Goal: Communication & Community: Participate in discussion

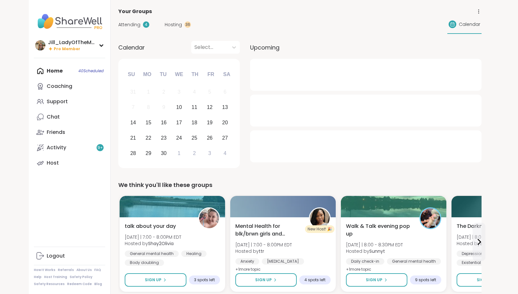
click at [169, 24] on span "Hosting" at bounding box center [173, 24] width 17 height 7
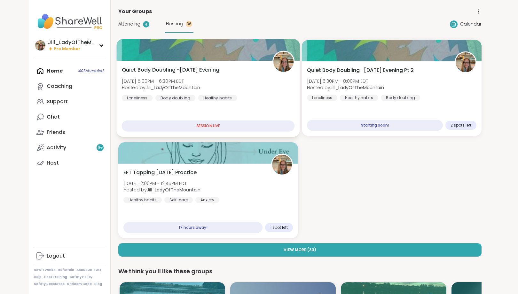
click at [203, 84] on div "Quiet Body Doubling -Wednesday Evening Wed, Sep 10 | 5:00PM - 6:30PM EDT Hosted…" at bounding box center [208, 83] width 173 height 35
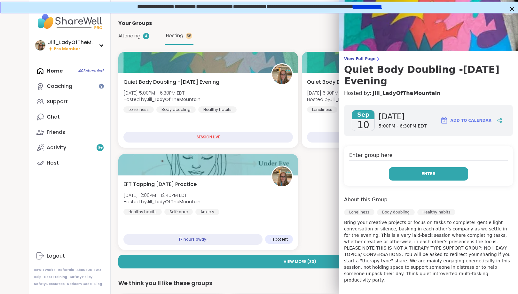
click at [412, 171] on button "Enter" at bounding box center [428, 173] width 79 height 13
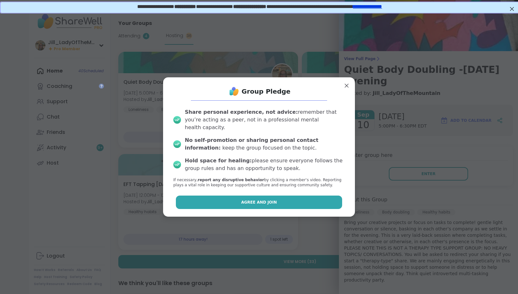
click at [324, 198] on button "Agree and Join" at bounding box center [259, 202] width 166 height 13
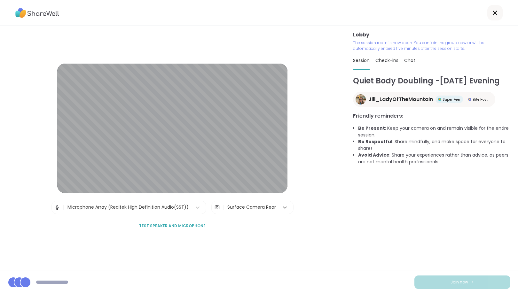
click at [284, 206] on icon at bounding box center [284, 207] width 6 height 6
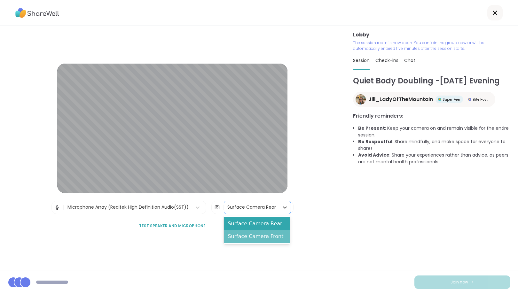
click at [277, 242] on div "Surface Camera Front" at bounding box center [257, 236] width 66 height 13
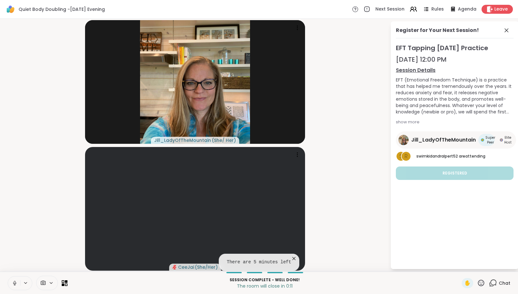
click at [292, 258] on icon at bounding box center [293, 258] width 3 height 3
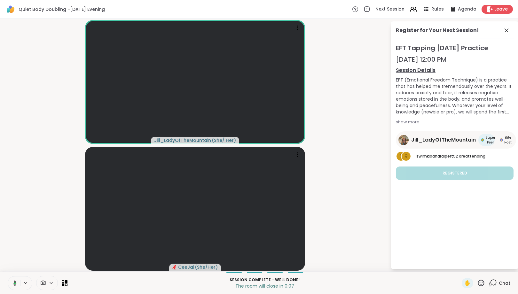
click at [52, 280] on div at bounding box center [47, 283] width 22 height 14
click at [58, 262] on icon at bounding box center [61, 260] width 6 height 6
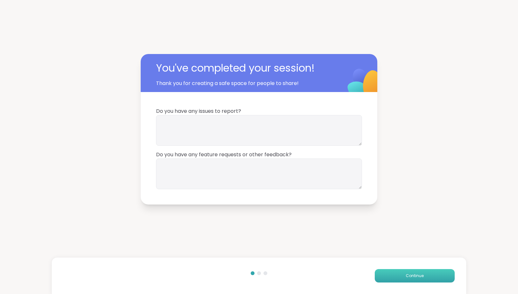
click at [384, 274] on button "Continue" at bounding box center [414, 275] width 80 height 13
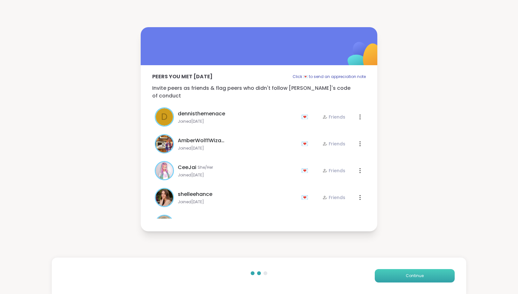
click at [393, 275] on button "Continue" at bounding box center [414, 275] width 80 height 13
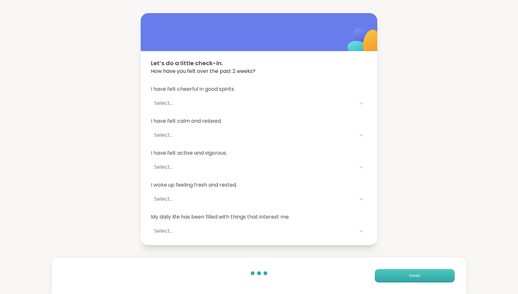
click at [409, 275] on button "Finish" at bounding box center [414, 275] width 80 height 13
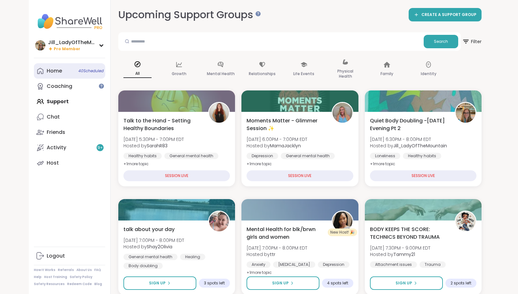
click at [65, 71] on link "Home 40 Scheduled" at bounding box center [69, 70] width 71 height 15
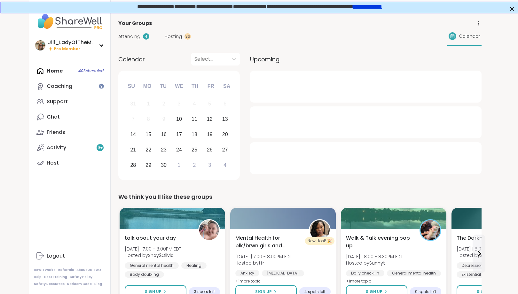
click at [174, 37] on span "Hosting" at bounding box center [173, 36] width 17 height 7
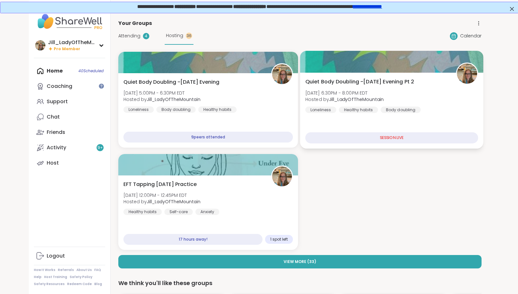
click at [386, 99] on div "Quiet Body Doubling -Wednesday Evening Pt 2 Wed, Sep 10 | 6:30PM - 8:00PM EDT H…" at bounding box center [391, 95] width 173 height 35
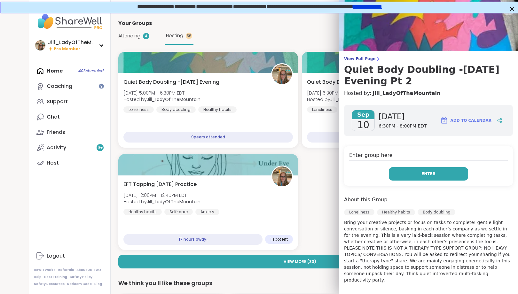
click at [405, 175] on button "Enter" at bounding box center [428, 173] width 79 height 13
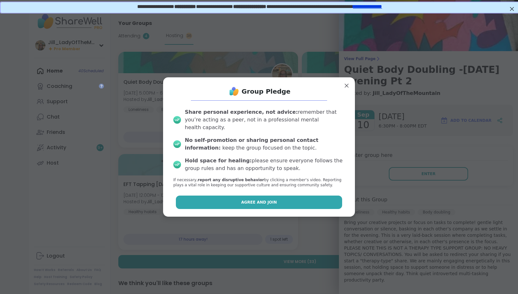
click at [295, 197] on button "Agree and Join" at bounding box center [259, 202] width 166 height 13
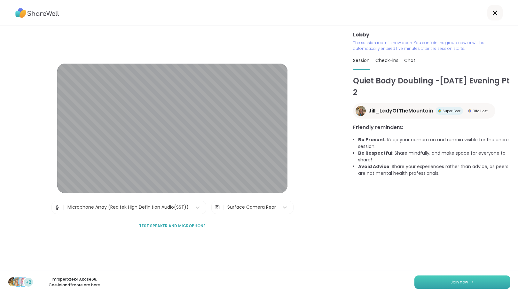
click at [470, 278] on button "Join now" at bounding box center [462, 281] width 96 height 13
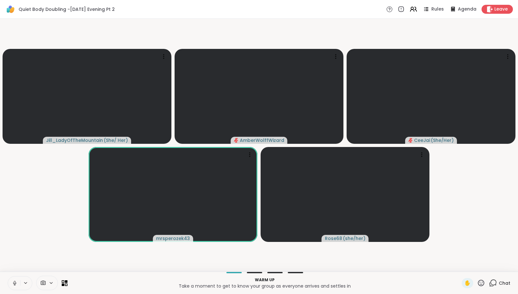
click at [496, 282] on icon at bounding box center [493, 283] width 8 height 8
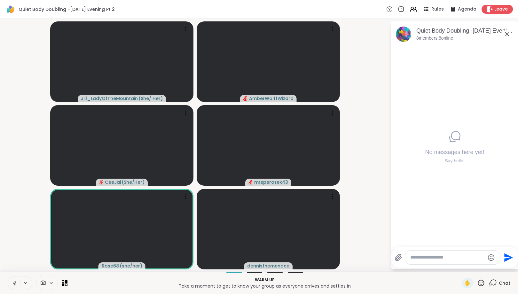
click at [424, 257] on textarea "Type your message" at bounding box center [447, 257] width 74 height 7
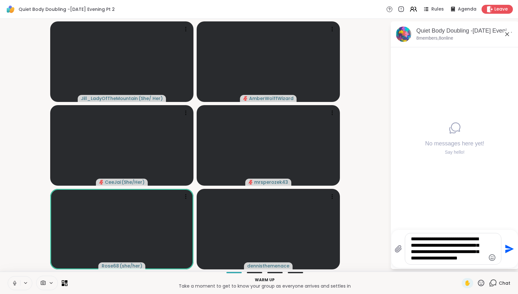
click at [424, 257] on textarea "**********" at bounding box center [448, 249] width 74 height 26
click at [483, 256] on textarea "**********" at bounding box center [448, 249] width 74 height 26
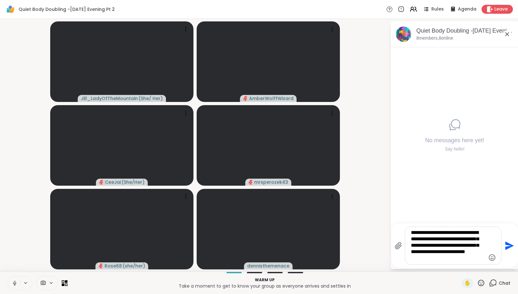
type textarea "**********"
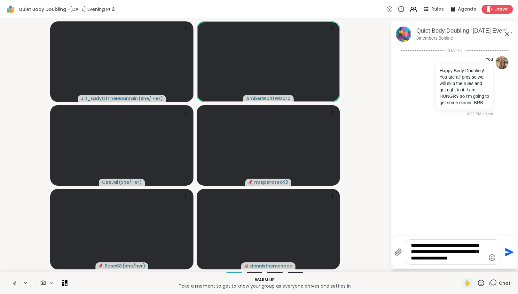
type textarea "**********"
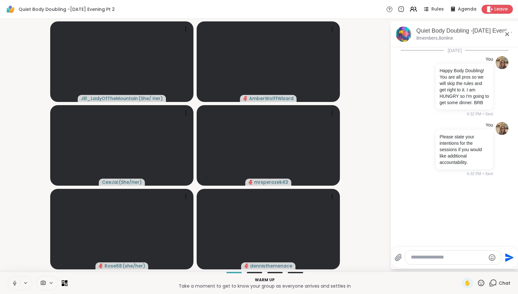
click at [13, 283] on icon at bounding box center [15, 283] width 6 height 6
click at [430, 260] on textarea "Type your message" at bounding box center [448, 257] width 74 height 7
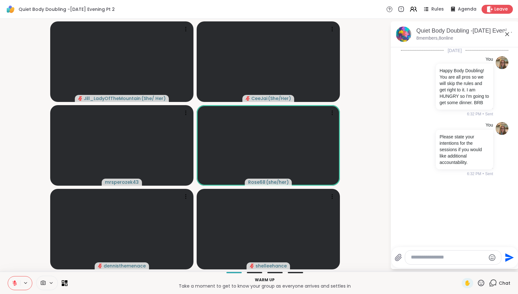
click at [10, 280] on button at bounding box center [14, 282] width 12 height 13
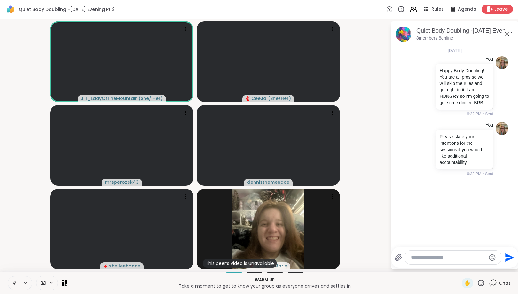
click at [456, 259] on textarea "Type your message" at bounding box center [448, 257] width 74 height 7
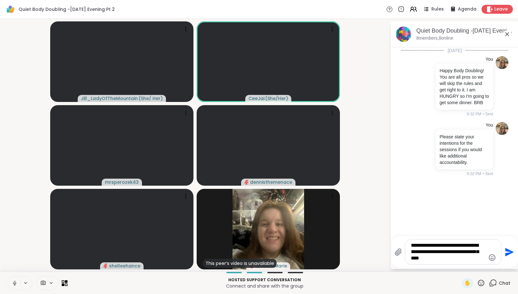
type textarea "**********"
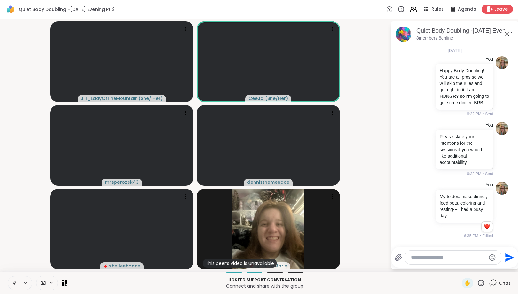
click at [12, 283] on icon at bounding box center [15, 283] width 6 height 6
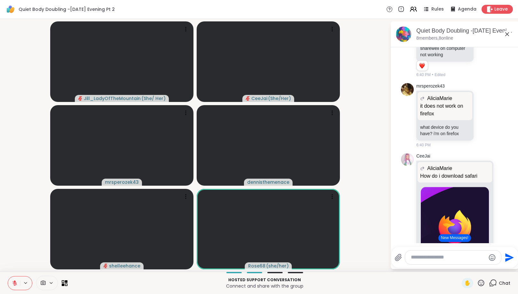
scroll to position [1, 0]
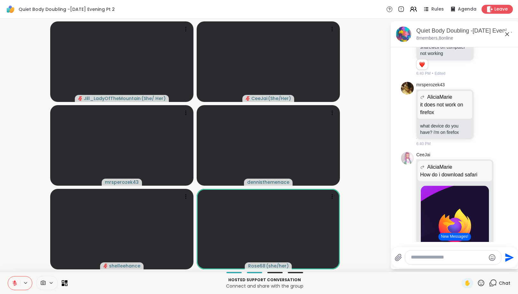
click at [456, 235] on button "New Messages!" at bounding box center [454, 237] width 32 height 8
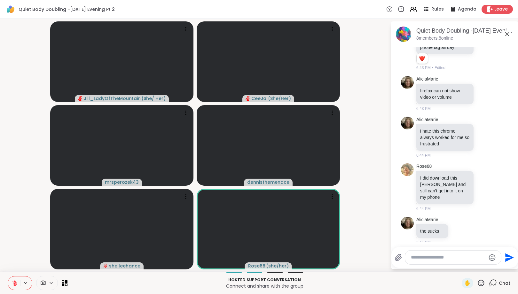
click at [468, 255] on textarea "Type your message" at bounding box center [448, 257] width 74 height 7
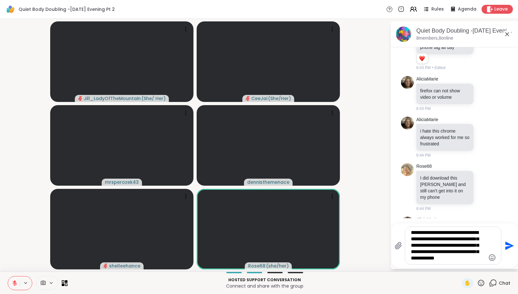
type textarea "**********"
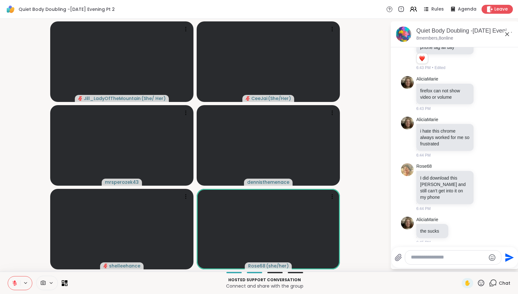
scroll to position [841, 0]
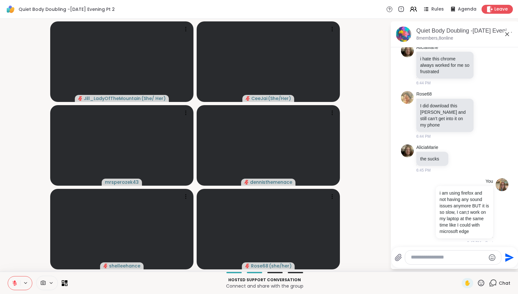
click at [433, 257] on textarea "Type your message" at bounding box center [448, 257] width 74 height 7
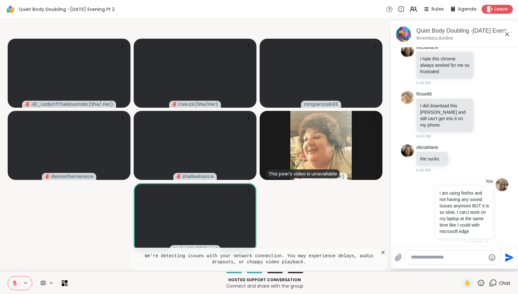
scroll to position [0, 0]
click at [382, 252] on icon at bounding box center [383, 252] width 6 height 6
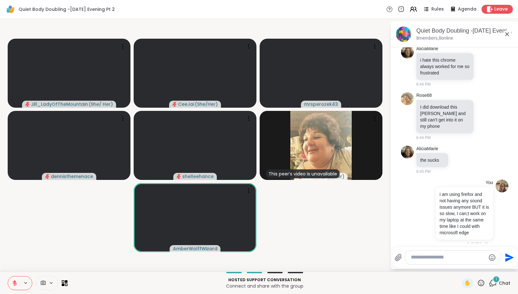
scroll to position [903, 0]
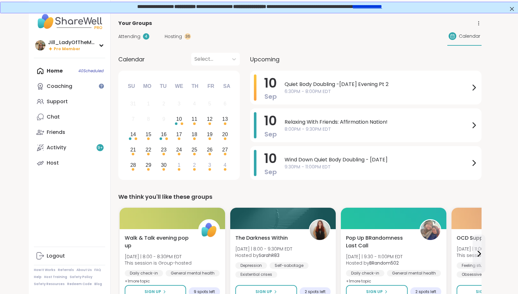
click at [167, 23] on div "Your Groups" at bounding box center [299, 23] width 363 height 8
click at [173, 37] on span "Hosting" at bounding box center [173, 36] width 17 height 7
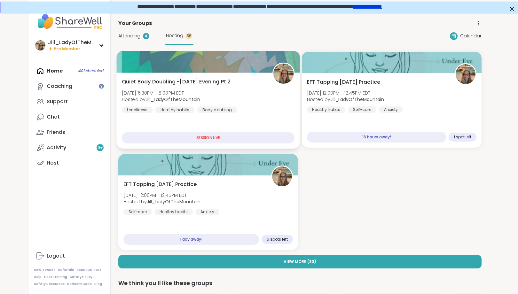
click at [231, 112] on div "Body doubling" at bounding box center [217, 109] width 40 height 6
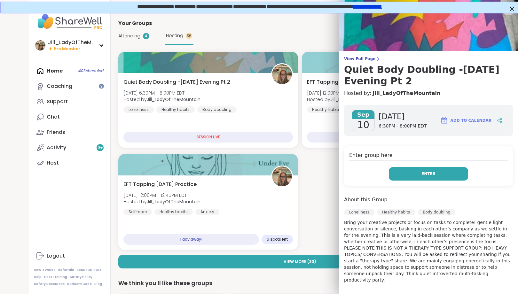
click at [419, 178] on button "Enter" at bounding box center [428, 173] width 79 height 13
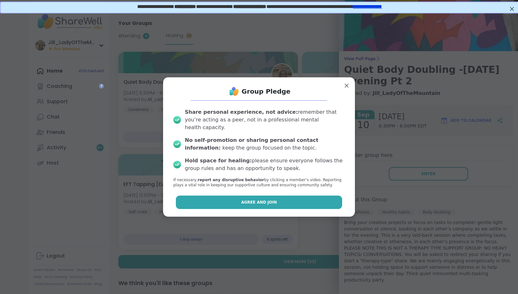
click at [272, 203] on button "Agree and Join" at bounding box center [259, 202] width 166 height 13
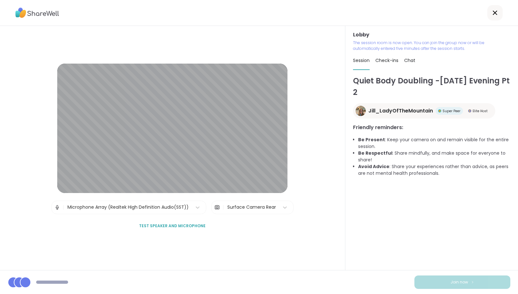
click at [260, 208] on div "Surface Camera Rear" at bounding box center [251, 207] width 49 height 7
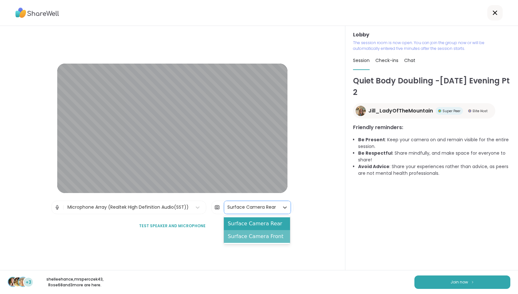
click at [258, 242] on div "Surface Camera Front" at bounding box center [257, 236] width 66 height 13
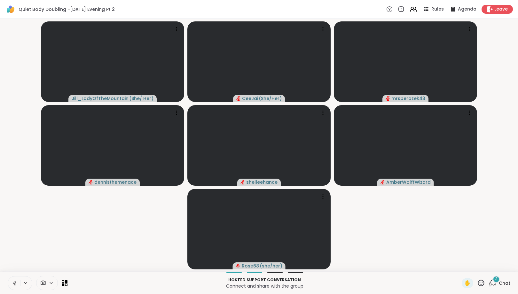
click at [48, 282] on span at bounding box center [42, 283] width 12 height 6
click at [60, 261] on icon at bounding box center [61, 260] width 6 height 6
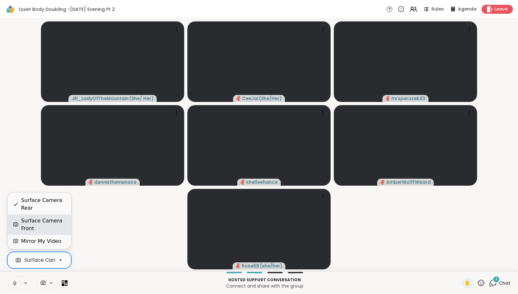
click at [58, 227] on div "Surface Camera Front" at bounding box center [43, 224] width 45 height 15
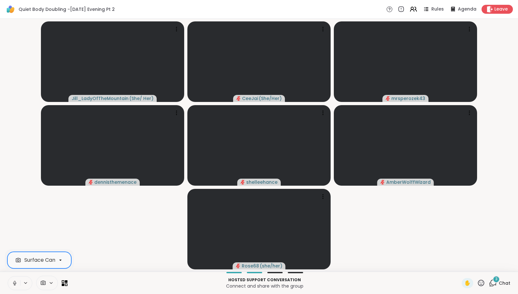
click at [13, 282] on icon at bounding box center [15, 283] width 6 height 6
click at [497, 278] on span "3" at bounding box center [496, 278] width 2 height 5
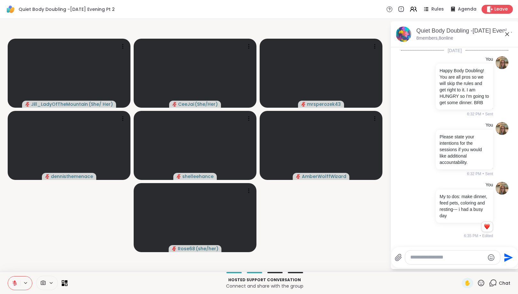
scroll to position [1088, 0]
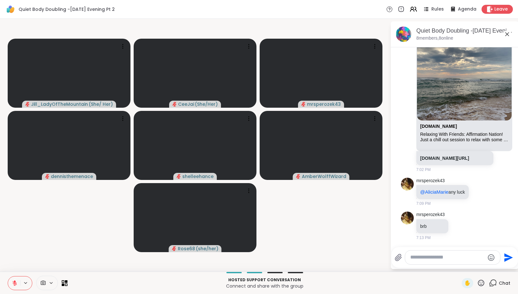
click at [429, 258] on textarea "Type your message" at bounding box center [447, 257] width 74 height 7
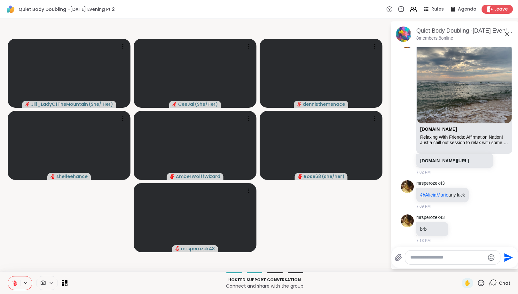
scroll to position [1098, 0]
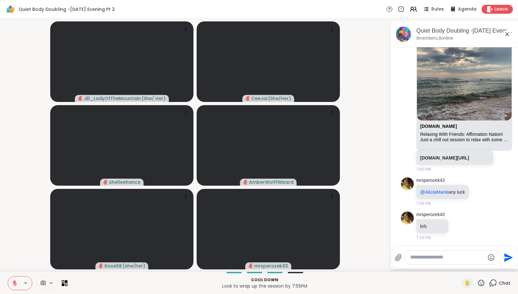
click at [14, 277] on button at bounding box center [14, 282] width 12 height 13
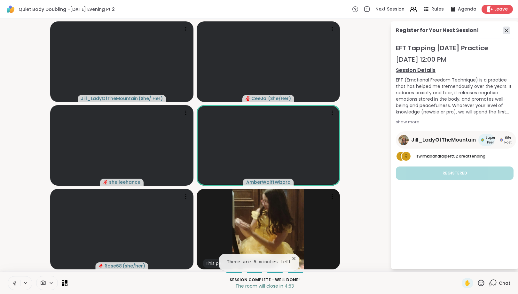
click at [505, 30] on icon at bounding box center [506, 31] width 8 height 8
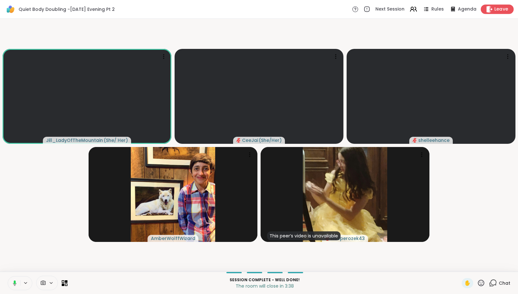
click at [493, 9] on div "Leave" at bounding box center [497, 8] width 33 height 9
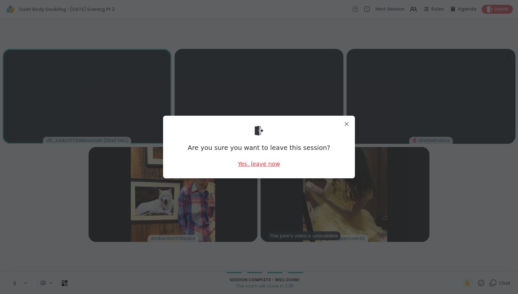
click at [256, 164] on div "Yes, leave now" at bounding box center [259, 164] width 42 height 8
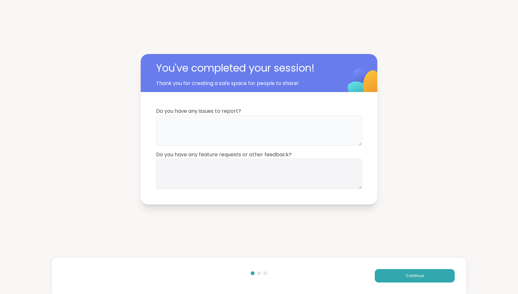
click at [264, 135] on textarea at bounding box center [259, 130] width 206 height 31
type textarea "*"
type textarea "**********"
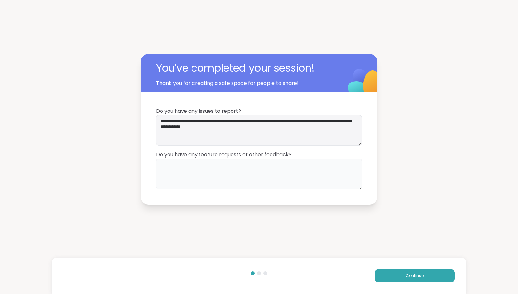
click at [254, 170] on textarea at bounding box center [259, 173] width 206 height 31
type textarea "**********"
click at [403, 270] on button "Continue" at bounding box center [414, 275] width 80 height 13
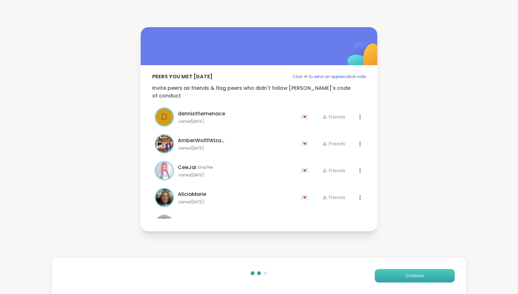
click at [403, 274] on button "Continue" at bounding box center [414, 275] width 80 height 13
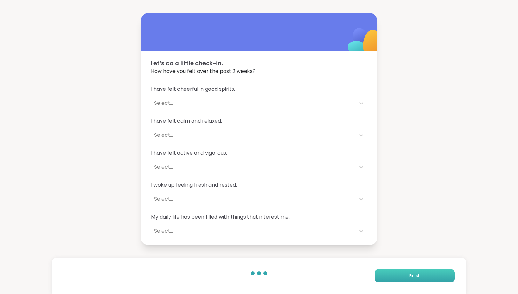
click at [403, 274] on button "Finish" at bounding box center [414, 275] width 80 height 13
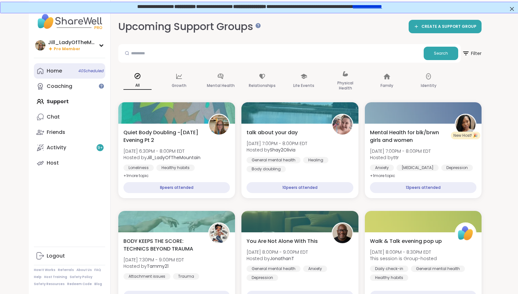
click at [60, 69] on div "Home 40 Scheduled" at bounding box center [54, 70] width 15 height 7
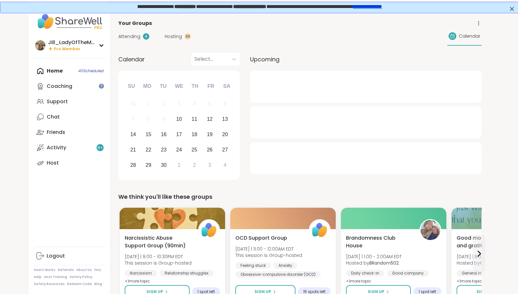
click at [138, 33] on span "Attending" at bounding box center [129, 36] width 22 height 7
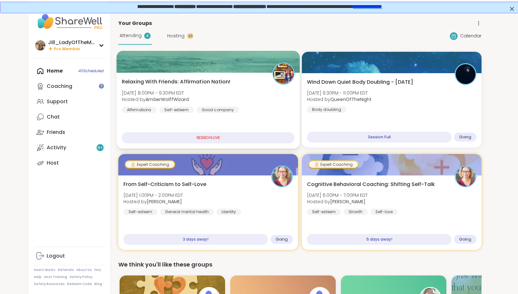
click at [260, 106] on div "Relaxing With Friends: Affirmation Nation! [DATE] 8:00PM - 9:30PM EDT Hosted by…" at bounding box center [208, 95] width 173 height 35
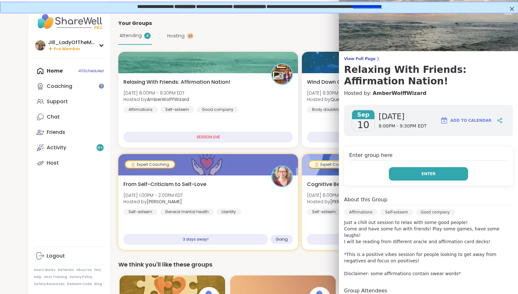
click at [436, 174] on button "Enter" at bounding box center [428, 173] width 79 height 13
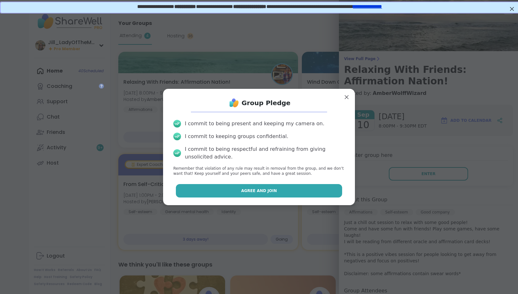
click at [278, 190] on button "Agree and Join" at bounding box center [259, 190] width 166 height 13
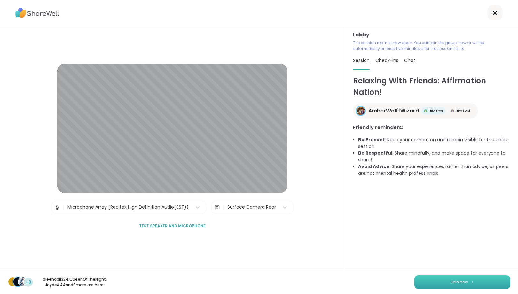
click at [481, 278] on button "Join now" at bounding box center [462, 281] width 96 height 13
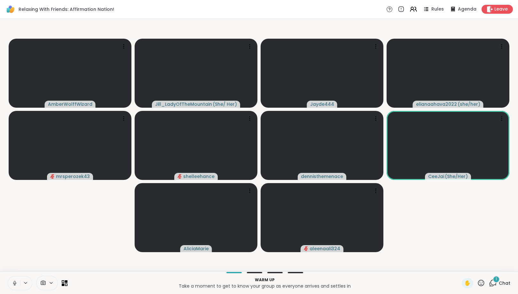
click at [495, 281] on div "1" at bounding box center [495, 279] width 7 height 7
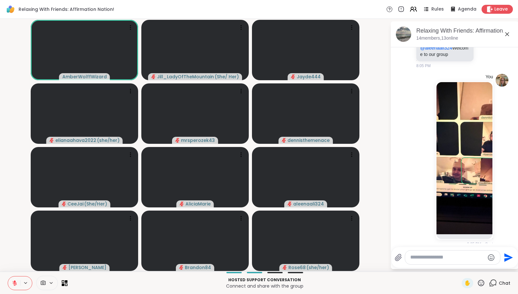
scroll to position [167, 0]
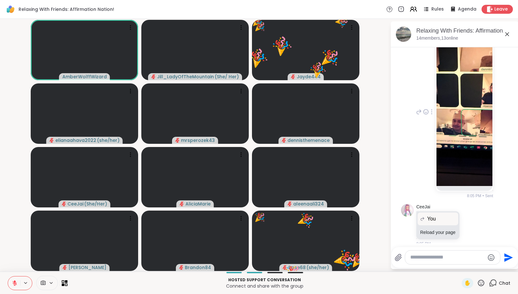
click at [457, 120] on img at bounding box center [464, 110] width 56 height 152
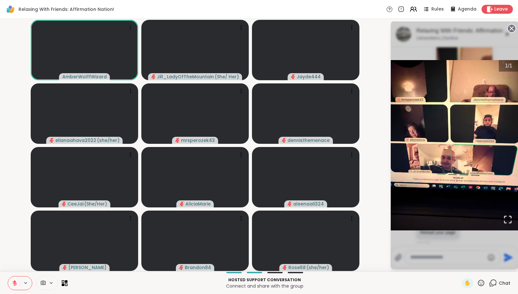
click at [510, 27] on circle at bounding box center [511, 29] width 8 height 8
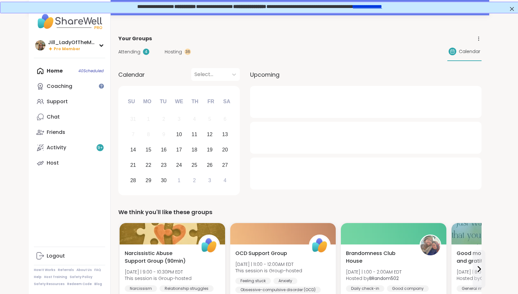
click at [136, 51] on span "Attending" at bounding box center [129, 52] width 22 height 7
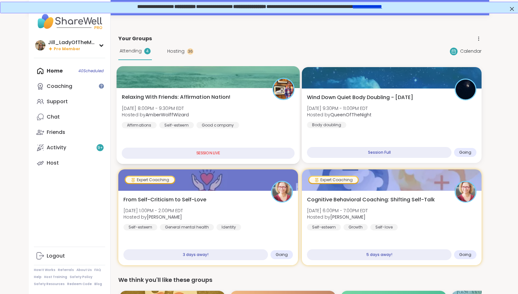
click at [206, 102] on div "Relaxing With Friends: Affirmation Nation! [DATE] 8:00PM - 9:30PM EDT Hosted by…" at bounding box center [208, 110] width 173 height 35
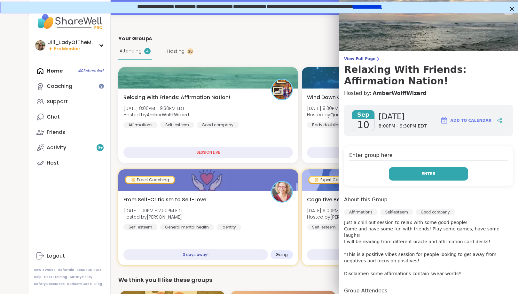
click at [406, 173] on button "Enter" at bounding box center [428, 173] width 79 height 13
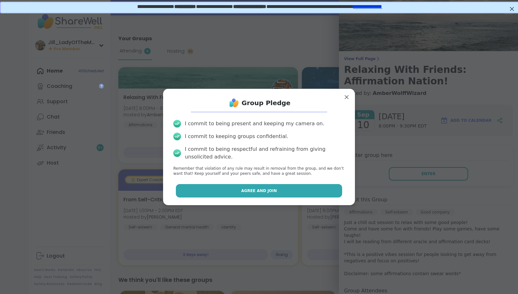
click at [316, 190] on button "Agree and Join" at bounding box center [259, 190] width 166 height 13
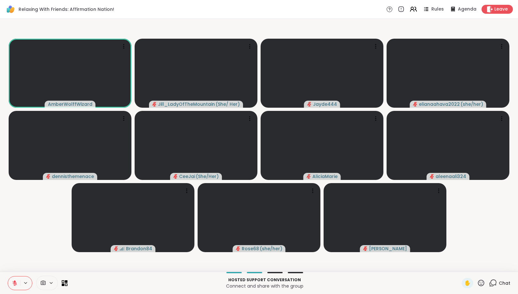
click at [494, 280] on icon at bounding box center [493, 283] width 6 height 6
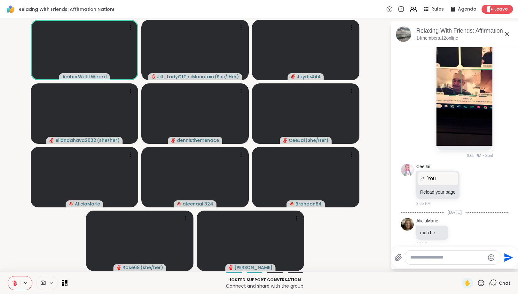
scroll to position [217, 0]
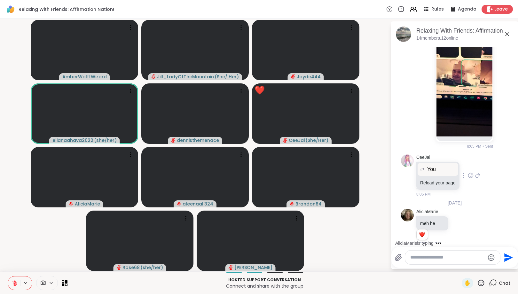
click at [477, 173] on icon at bounding box center [477, 175] width 4 height 4
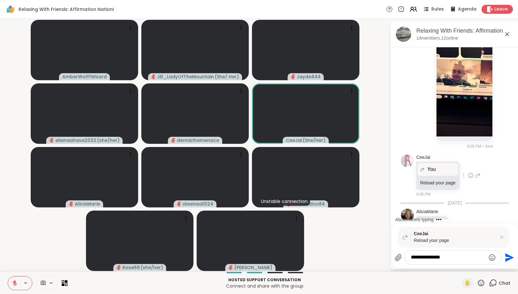
type textarea "**********"
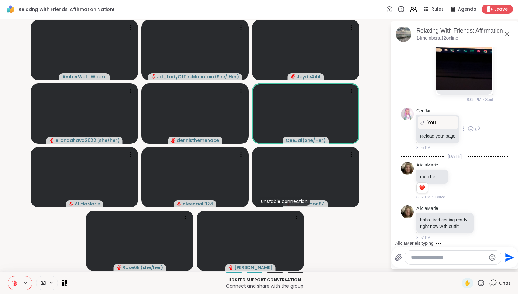
scroll to position [313, 0]
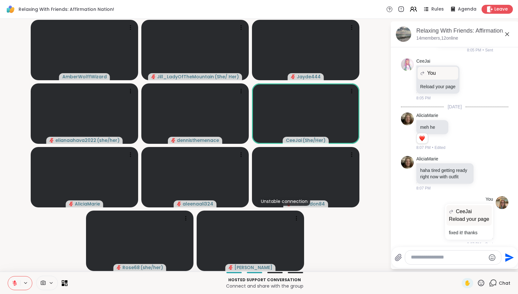
click at [479, 283] on icon at bounding box center [481, 283] width 8 height 8
click at [502, 266] on span "🎉" at bounding box center [504, 266] width 6 height 8
click at [482, 282] on icon at bounding box center [481, 283] width 8 height 8
click at [459, 266] on span "❤️" at bounding box center [462, 266] width 6 height 8
click at [446, 258] on textarea "Type your message" at bounding box center [448, 257] width 74 height 7
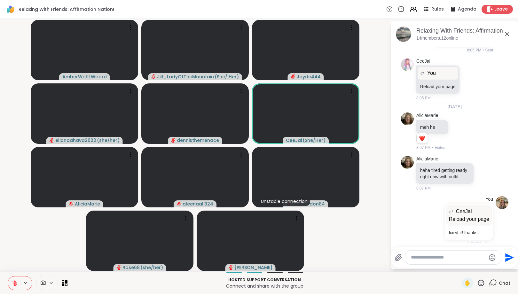
click at [437, 259] on textarea "Type your message" at bounding box center [448, 257] width 74 height 7
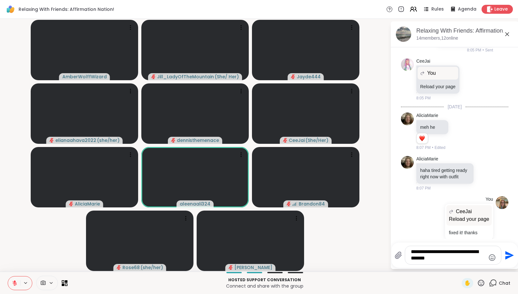
type textarea "**********"
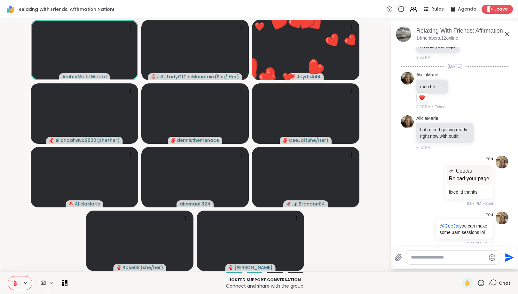
click at [466, 257] on textarea "Type your message" at bounding box center [448, 257] width 74 height 7
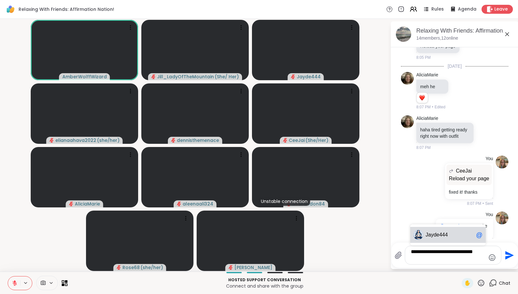
type textarea "**********"
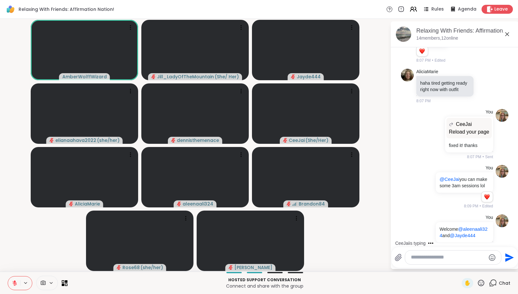
scroll to position [450, 0]
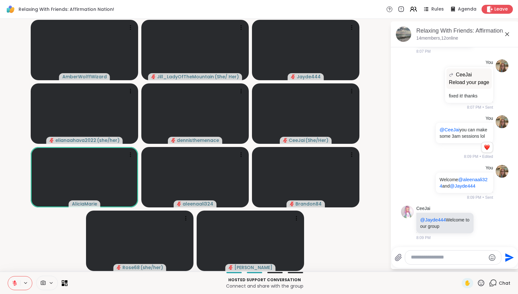
click at [427, 258] on textarea "Type your message" at bounding box center [448, 257] width 74 height 7
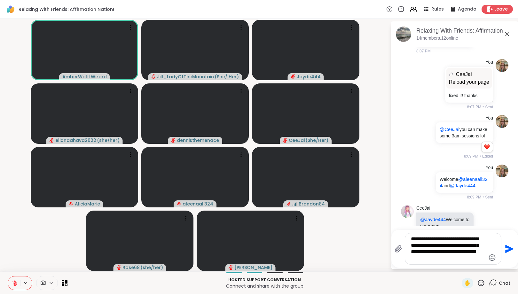
type textarea "**********"
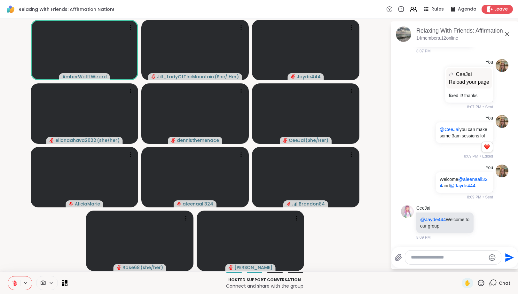
scroll to position [510, 0]
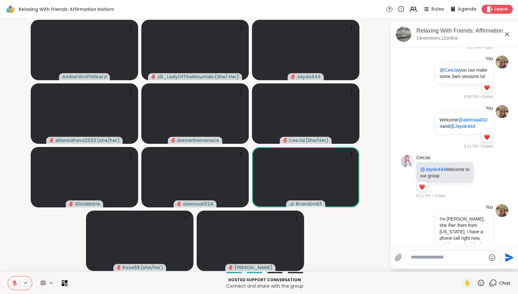
click at [480, 281] on icon at bounding box center [481, 283] width 8 height 8
click at [459, 266] on span "❤️" at bounding box center [462, 266] width 6 height 8
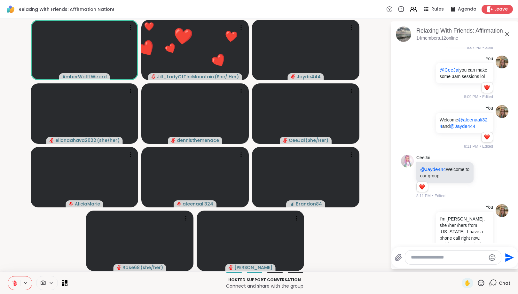
click at [480, 283] on icon at bounding box center [481, 283] width 8 height 8
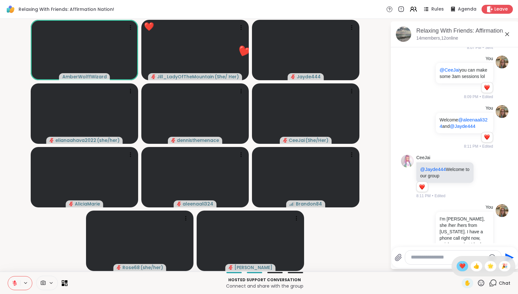
click at [459, 265] on span "❤️" at bounding box center [462, 266] width 6 height 8
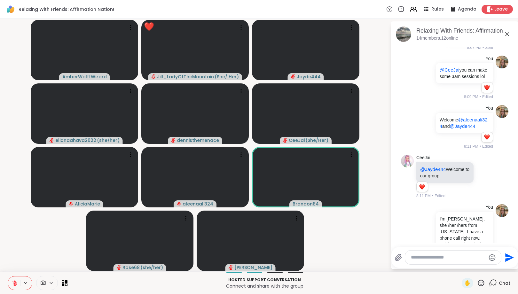
click at [480, 282] on icon at bounding box center [481, 283] width 6 height 6
click at [459, 268] on span "❤️" at bounding box center [462, 266] width 6 height 8
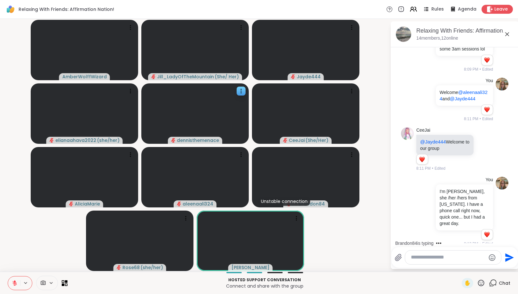
scroll to position [571, 0]
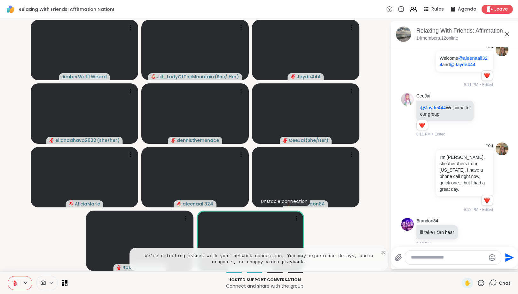
click at [383, 252] on icon at bounding box center [382, 252] width 3 height 3
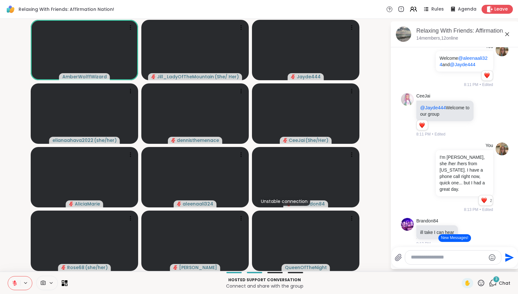
scroll to position [650, 0]
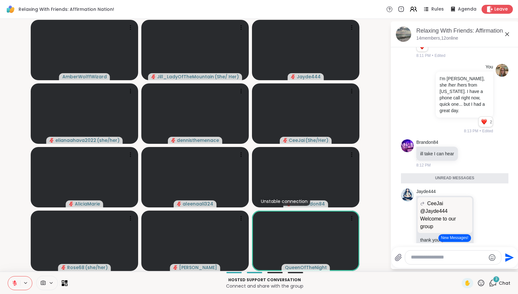
click at [449, 240] on button "New Messages!" at bounding box center [454, 238] width 32 height 8
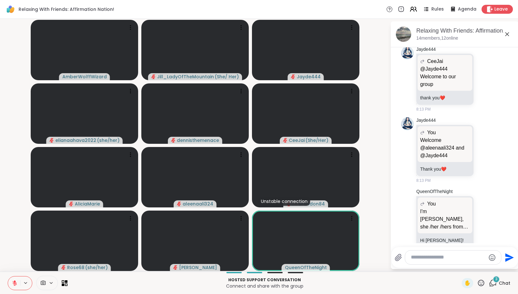
scroll to position [777, 0]
click at [484, 218] on icon at bounding box center [485, 221] width 6 height 6
click at [434, 208] on div "Select Reaction: Heart" at bounding box center [434, 211] width 6 height 6
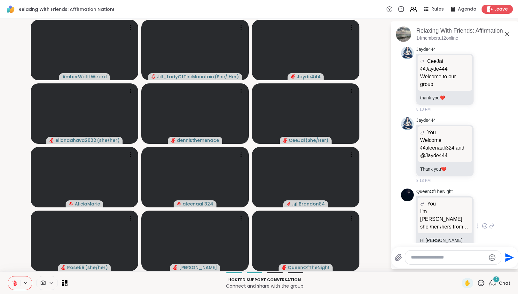
scroll to position [864, 0]
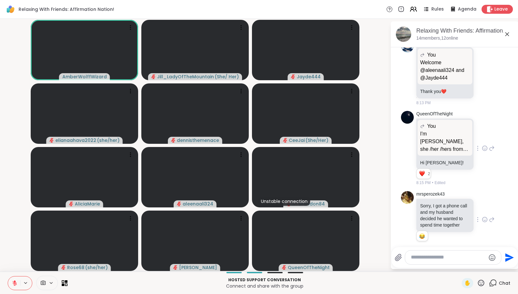
click at [478, 232] on div "mrsperozek43 Sorry, I got a phone call and my husband decided he wanted to spen…" at bounding box center [455, 219] width 78 height 57
click at [474, 257] on textarea "Type your message" at bounding box center [448, 257] width 74 height 7
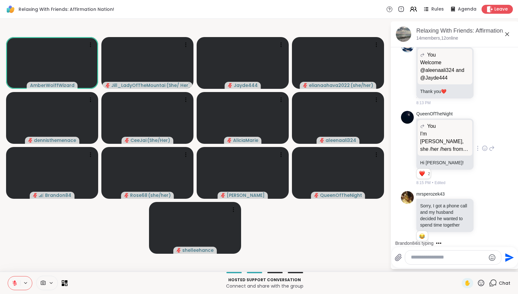
scroll to position [926, 0]
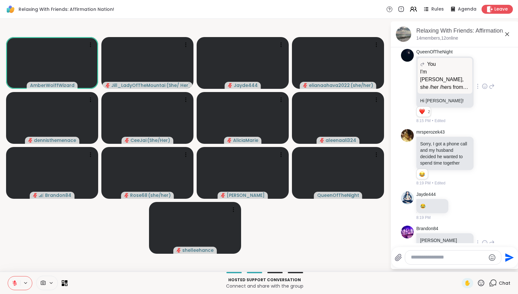
click at [484, 242] on icon at bounding box center [484, 242] width 0 height 0
click at [482, 230] on div "Select Reaction: Heart" at bounding box center [485, 233] width 6 height 6
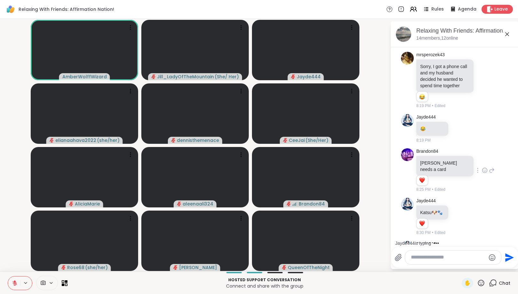
scroll to position [1021, 0]
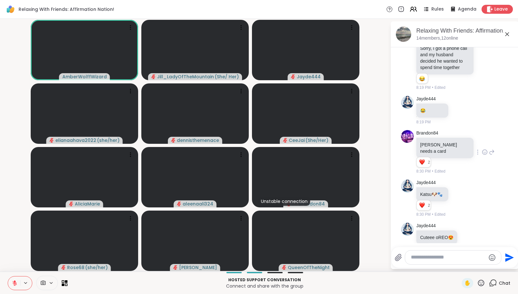
click at [422, 258] on textarea "Type your message" at bounding box center [448, 257] width 74 height 7
type textarea "********"
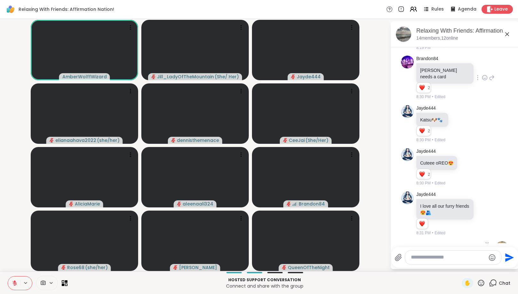
scroll to position [1114, 0]
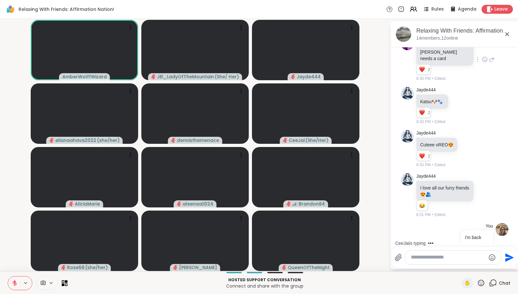
click at [14, 282] on icon at bounding box center [15, 281] width 2 height 3
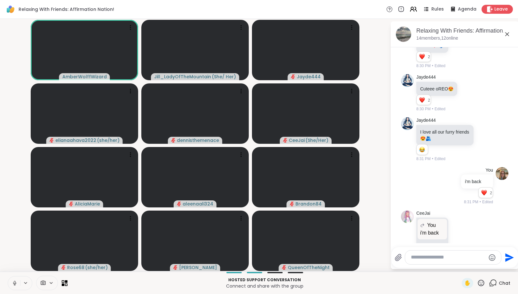
click at [13, 282] on icon at bounding box center [15, 283] width 6 height 6
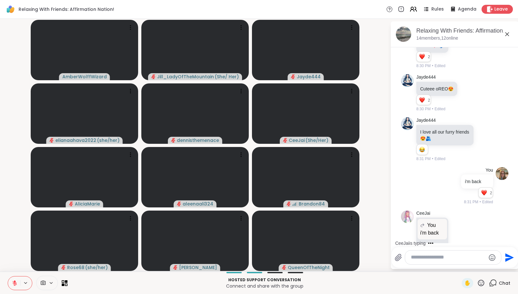
scroll to position [1217, 0]
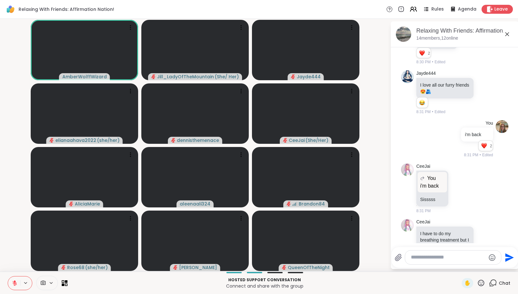
click at [420, 259] on textarea "Type your message" at bounding box center [448, 257] width 74 height 7
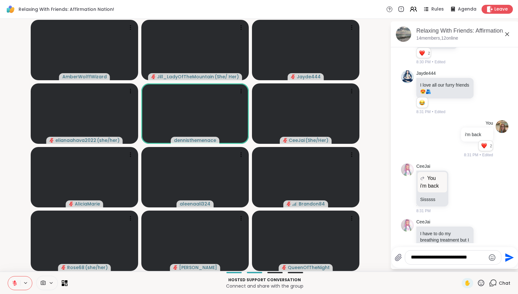
type textarea "**********"
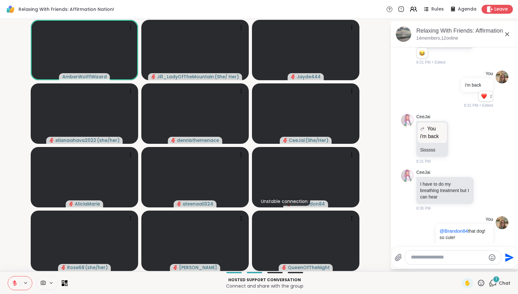
scroll to position [1330, 0]
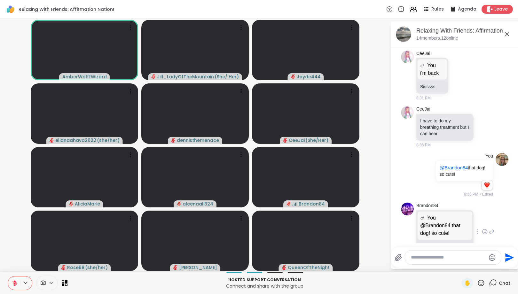
click at [484, 228] on icon at bounding box center [485, 231] width 6 height 6
click at [432, 219] on div "Select Reaction: Heart" at bounding box center [434, 222] width 6 height 6
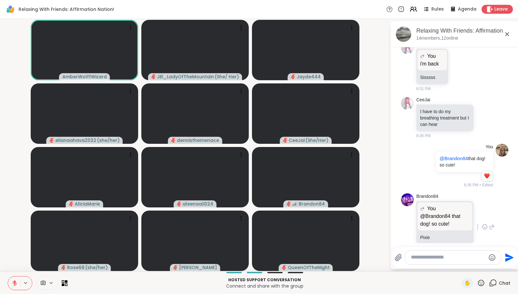
click at [453, 261] on div at bounding box center [453, 258] width 96 height 14
click at [14, 281] on icon at bounding box center [15, 281] width 2 height 3
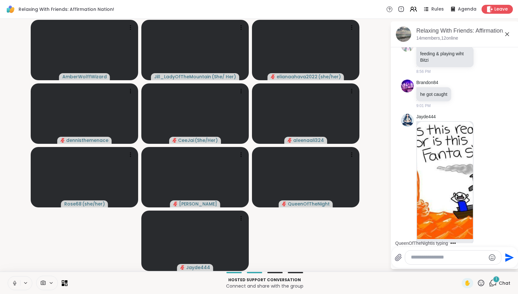
scroll to position [1614, 0]
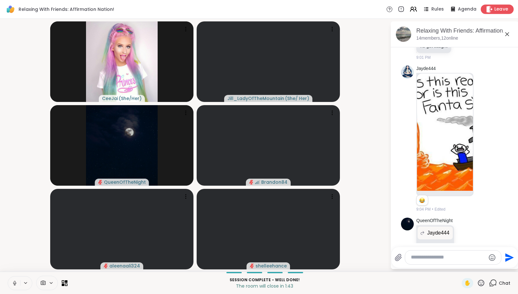
click at [489, 6] on icon at bounding box center [489, 9] width 6 height 7
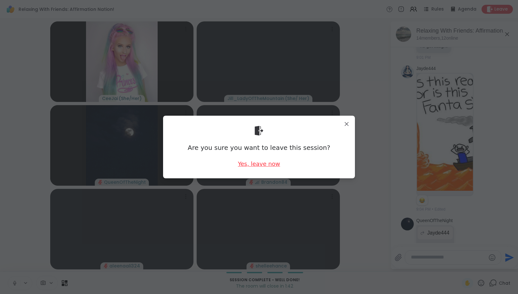
click at [267, 166] on div "Yes, leave now" at bounding box center [259, 164] width 42 height 8
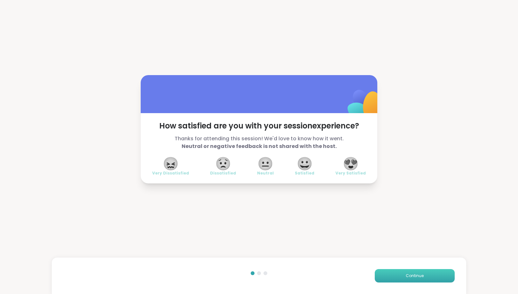
click at [391, 273] on button "Continue" at bounding box center [414, 275] width 80 height 13
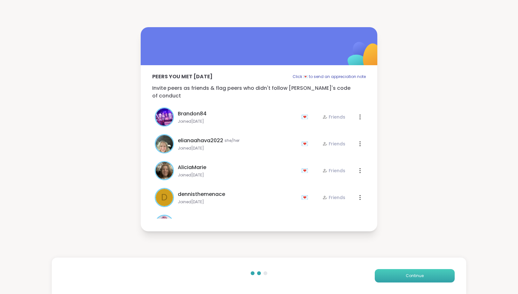
click at [391, 274] on button "Continue" at bounding box center [414, 275] width 80 height 13
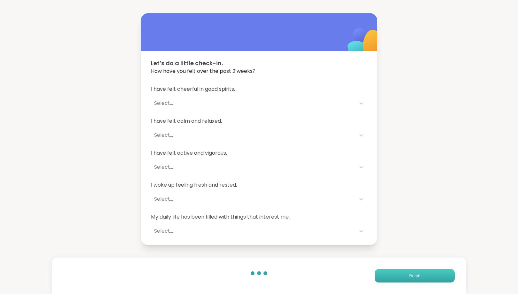
click at [391, 274] on button "Finish" at bounding box center [414, 275] width 80 height 13
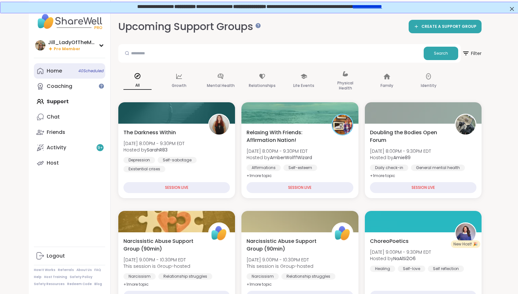
click at [74, 70] on link "Home 40 Scheduled" at bounding box center [69, 70] width 71 height 15
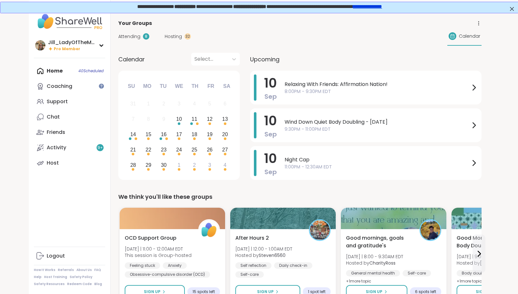
click at [169, 37] on span "Hosting" at bounding box center [173, 36] width 17 height 7
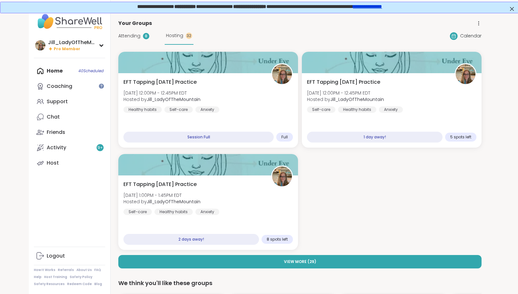
click at [130, 35] on span "Attending" at bounding box center [129, 36] width 22 height 7
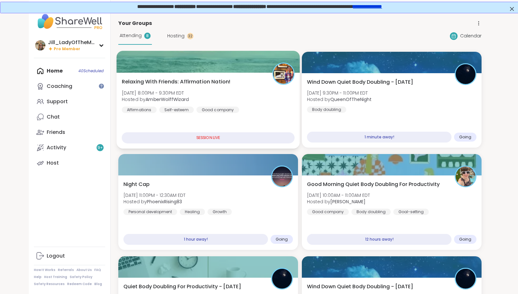
click at [199, 96] on div "Relaxing With Friends: Affirmation Nation! [DATE] 8:00PM - 9:30PM EDT Hosted by…" at bounding box center [208, 95] width 173 height 35
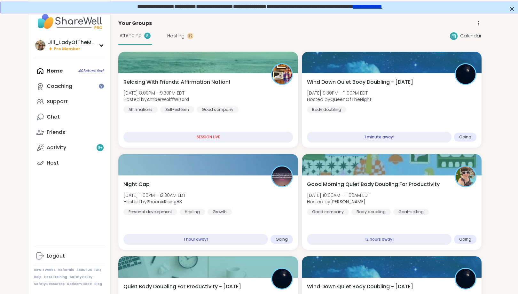
click at [294, 34] on div "Attending 8 Hosting 32 Calendar" at bounding box center [299, 36] width 363 height 18
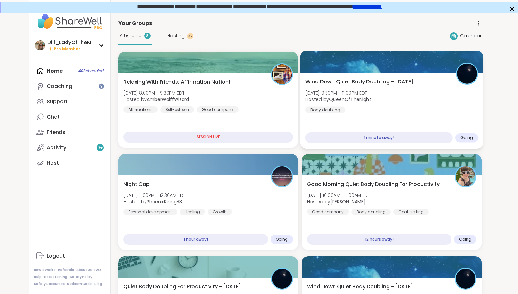
click at [347, 110] on div "Wind Down Quiet Body Doubling - Wednesday Wed, Sep 10 | 9:30PM - 11:00PM EDT Ho…" at bounding box center [391, 95] width 173 height 35
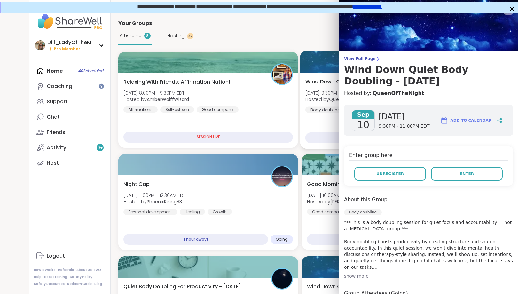
click at [347, 110] on div "Sep 10 Wednesday 9:30PM - 11:00PM EDT Add to Calendar" at bounding box center [428, 120] width 169 height 31
click at [450, 174] on button "Enter" at bounding box center [467, 173] width 72 height 13
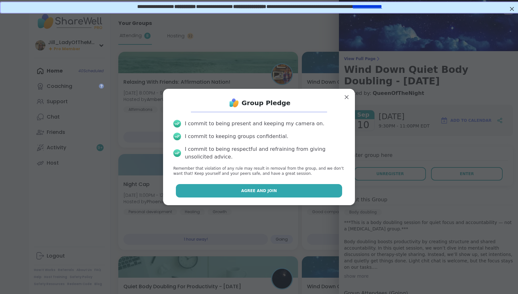
click at [256, 196] on button "Agree and Join" at bounding box center [259, 190] width 166 height 13
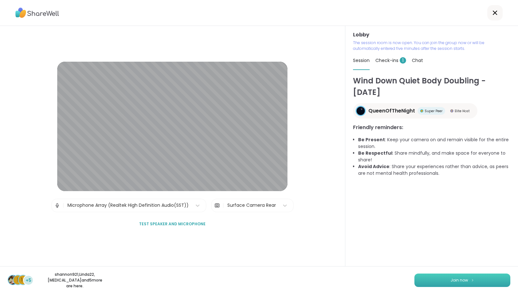
click at [460, 281] on span "Join now" at bounding box center [459, 280] width 18 height 6
